Goal: Information Seeking & Learning: Learn about a topic

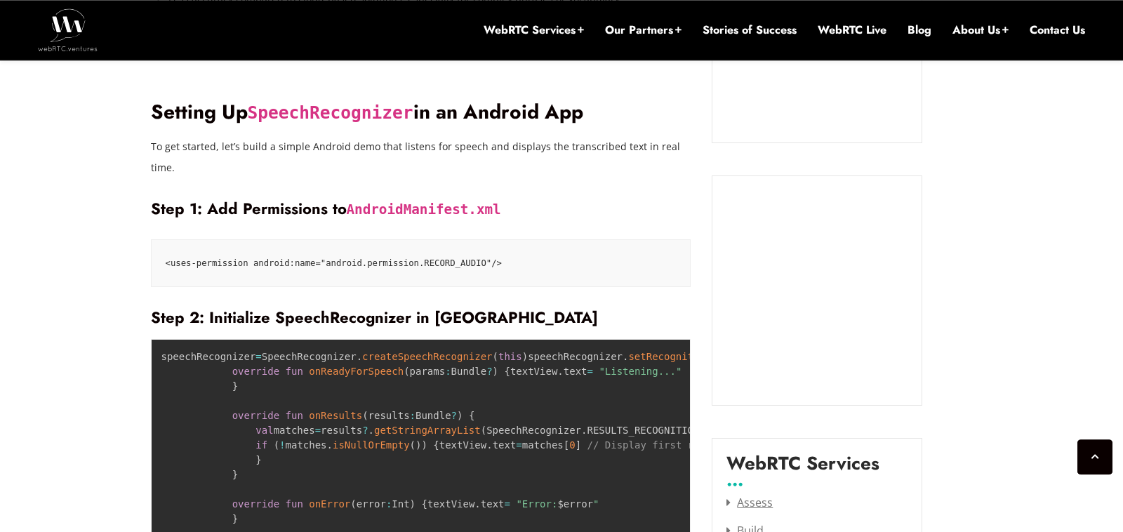
scroll to position [1537, 0]
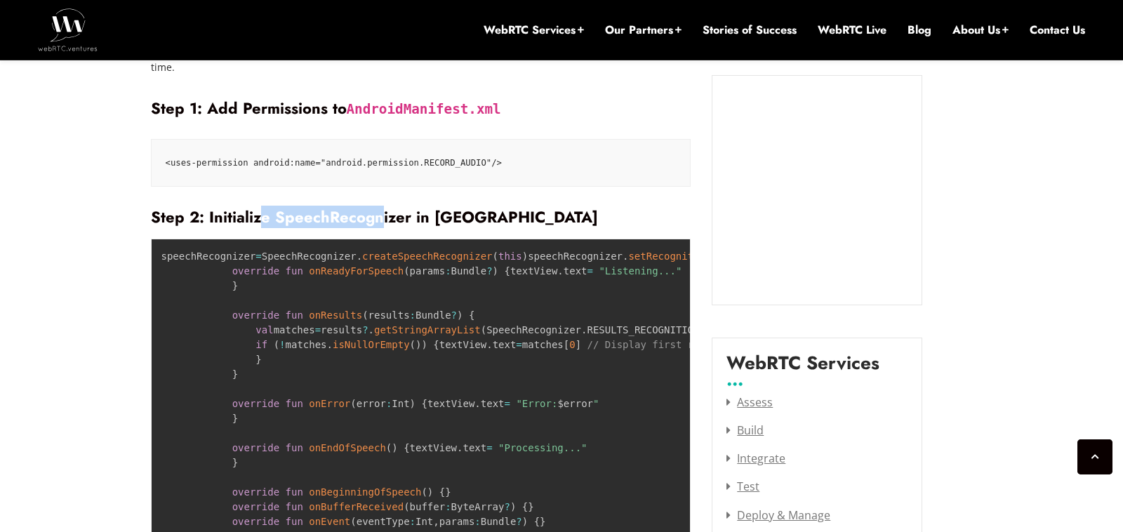
drag, startPoint x: 453, startPoint y: 179, endPoint x: 512, endPoint y: 180, distance: 58.2
click at [474, 208] on h3 "Step 2: Initialize SpeechRecognizer in [GEOGRAPHIC_DATA]" at bounding box center [421, 217] width 540 height 19
click at [523, 208] on h3 "Step 2: Initialize SpeechRecognizer in [GEOGRAPHIC_DATA]" at bounding box center [421, 217] width 540 height 19
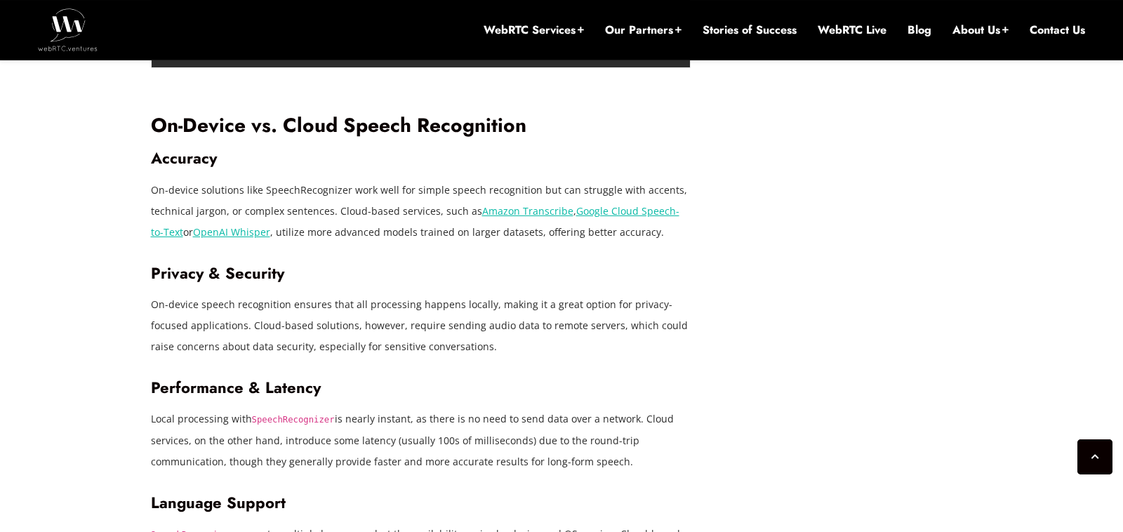
scroll to position [2408, 0]
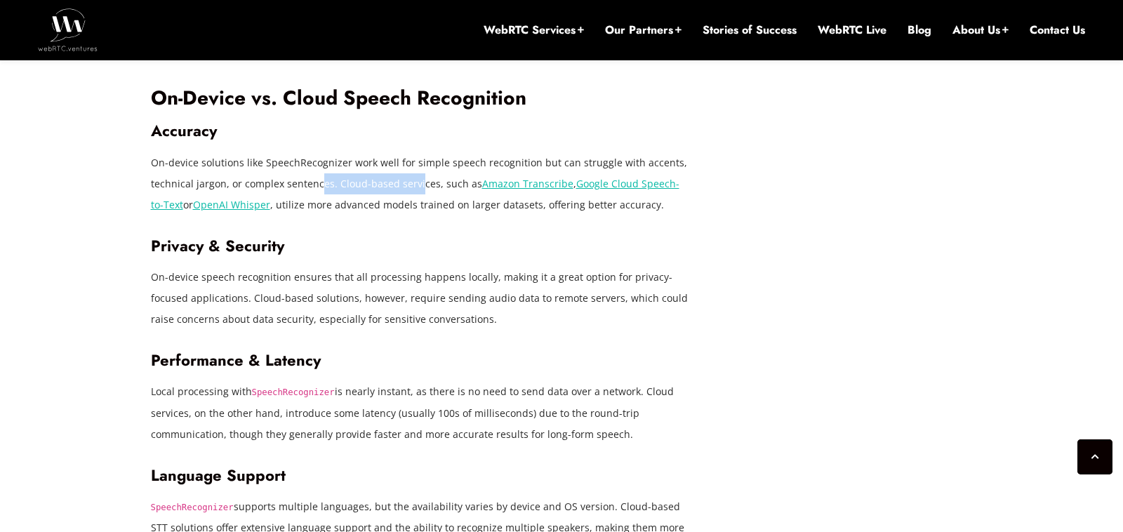
drag, startPoint x: 316, startPoint y: 302, endPoint x: 429, endPoint y: 302, distance: 112.3
click at [420, 215] on p "On-device solutions like SpeechRecognizer work well for simple speech recogniti…" at bounding box center [421, 183] width 540 height 63
click at [448, 215] on p "On-device solutions like SpeechRecognizer work well for simple speech recogniti…" at bounding box center [421, 183] width 540 height 63
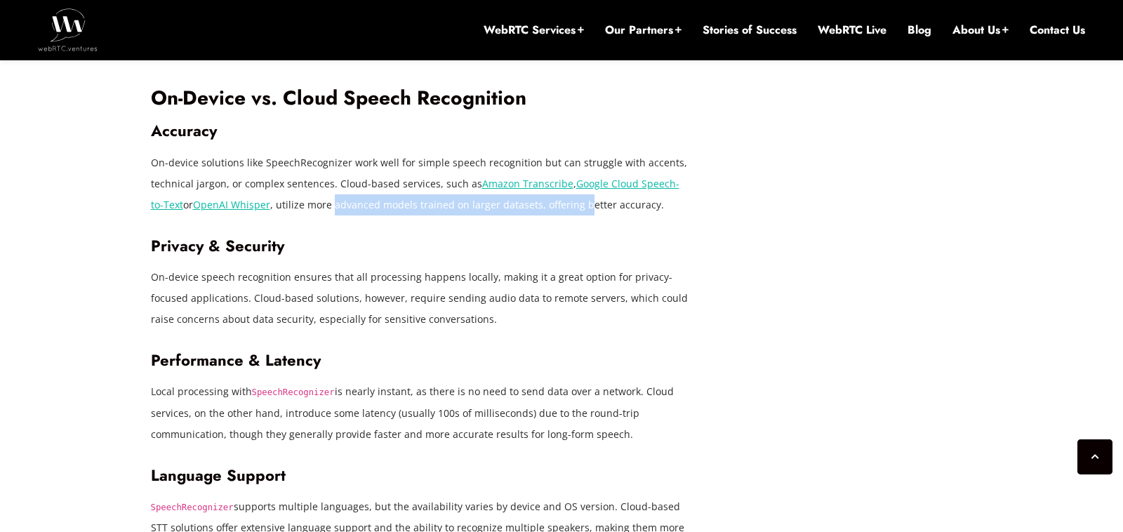
drag, startPoint x: 323, startPoint y: 327, endPoint x: 579, endPoint y: 331, distance: 255.5
click at [575, 215] on p "On-device solutions like SpeechRecognizer work well for simple speech recogniti…" at bounding box center [421, 183] width 540 height 63
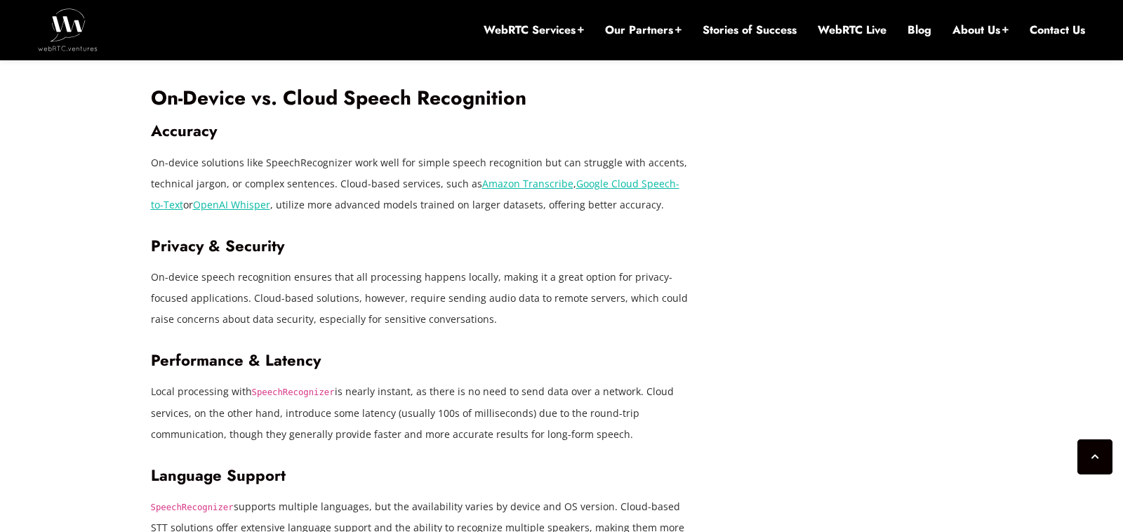
click at [618, 215] on p "On-device solutions like SpeechRecognizer work well for simple speech recogniti…" at bounding box center [421, 183] width 540 height 63
drag, startPoint x: 418, startPoint y: 328, endPoint x: 598, endPoint y: 327, distance: 180.3
click at [591, 215] on p "On-device solutions like SpeechRecognizer work well for simple speech recogniti…" at bounding box center [421, 183] width 540 height 63
click at [640, 215] on p "On-device solutions like SpeechRecognizer work well for simple speech recogniti…" at bounding box center [421, 183] width 540 height 63
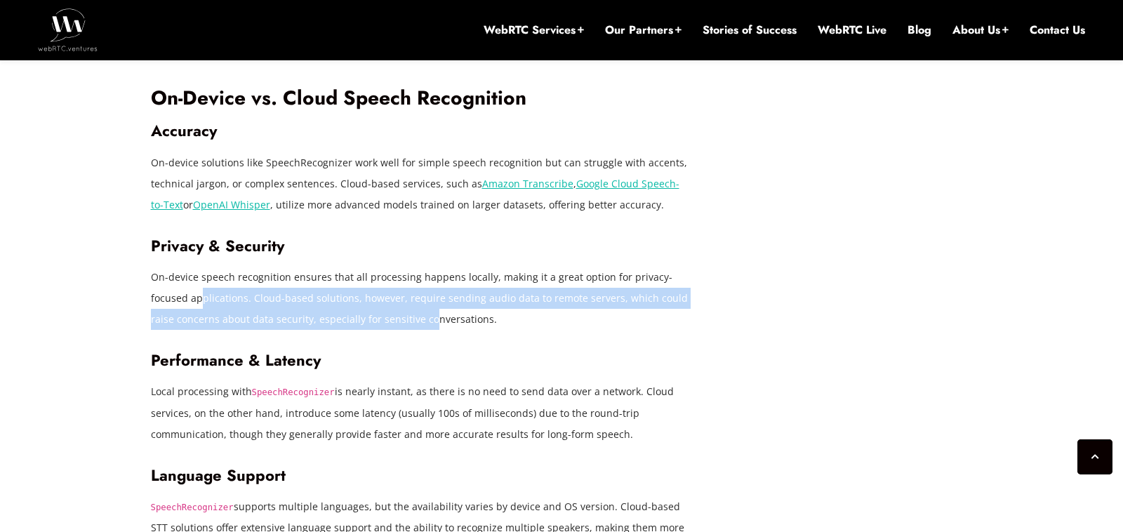
drag, startPoint x: 161, startPoint y: 429, endPoint x: 437, endPoint y: 442, distance: 276.1
click at [408, 330] on p "On-device speech recognition ensures that all processing happens locally, makin…" at bounding box center [421, 298] width 540 height 63
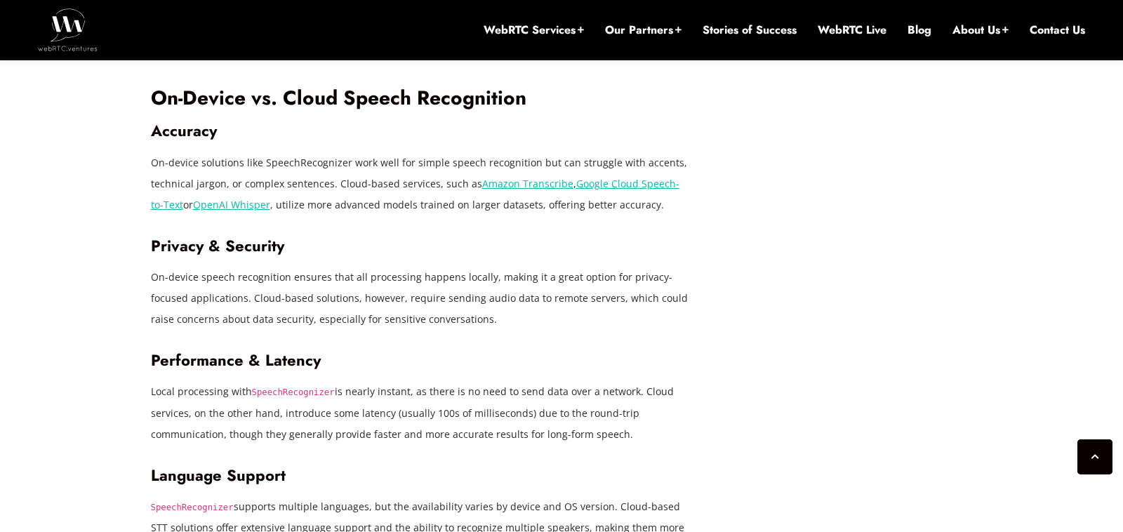
click at [485, 330] on p "On-device speech recognition ensures that all processing happens locally, makin…" at bounding box center [421, 298] width 540 height 63
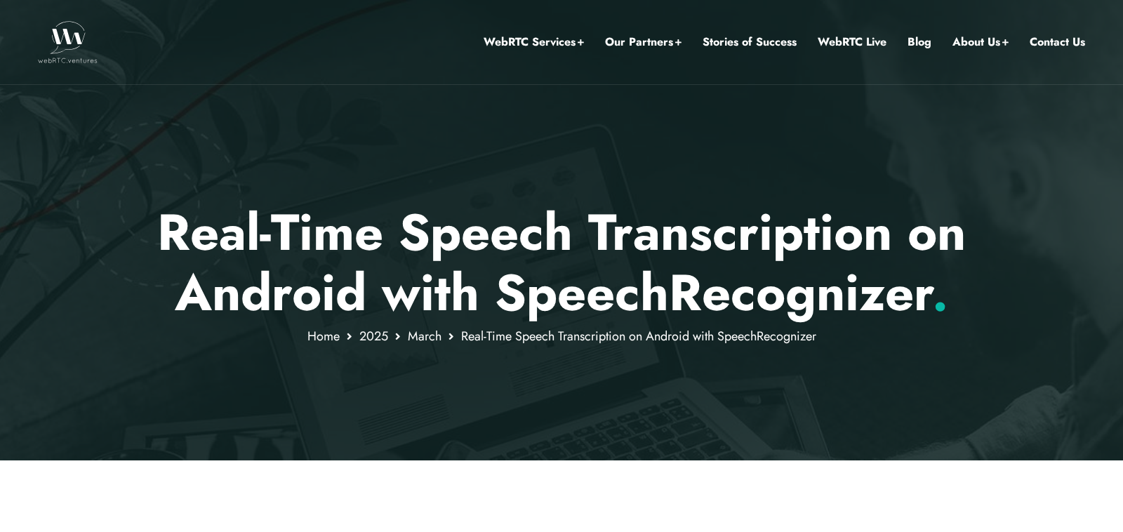
scroll to position [472, 0]
